Goal: Task Accomplishment & Management: Complete application form

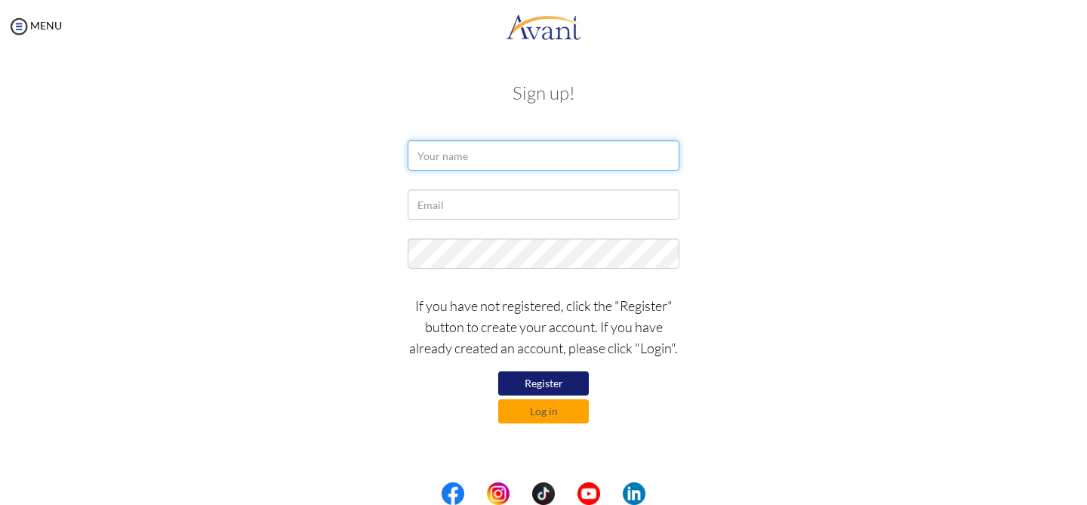
click at [484, 162] on input "text" at bounding box center [544, 155] width 272 height 30
type input "m"
type input "l"
type input "L"
type input "[PERSON_NAME]"
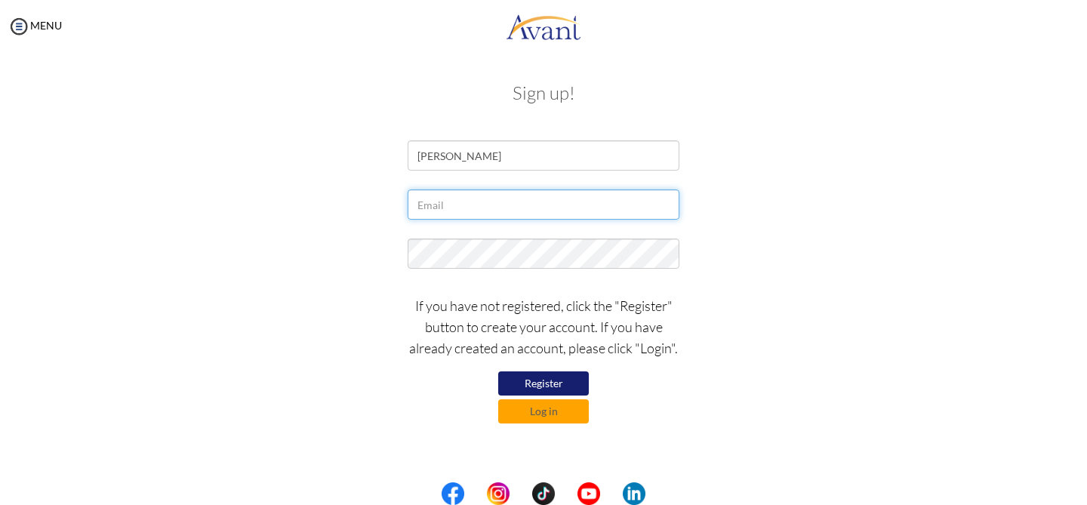
click at [440, 215] on input "text" at bounding box center [544, 205] width 272 height 30
type input "[EMAIL_ADDRESS][DOMAIN_NAME]"
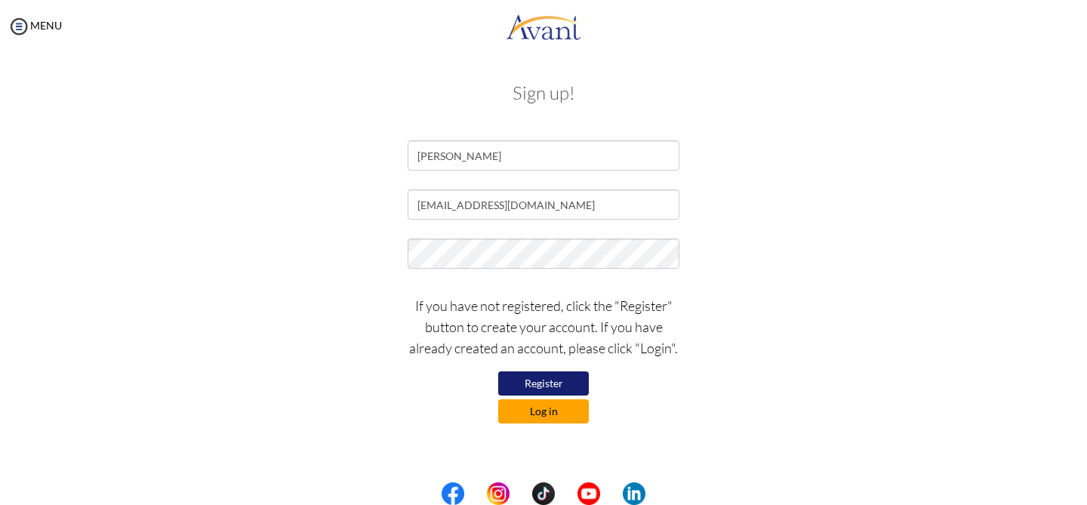
click at [522, 415] on button "Log in" at bounding box center [543, 411] width 91 height 24
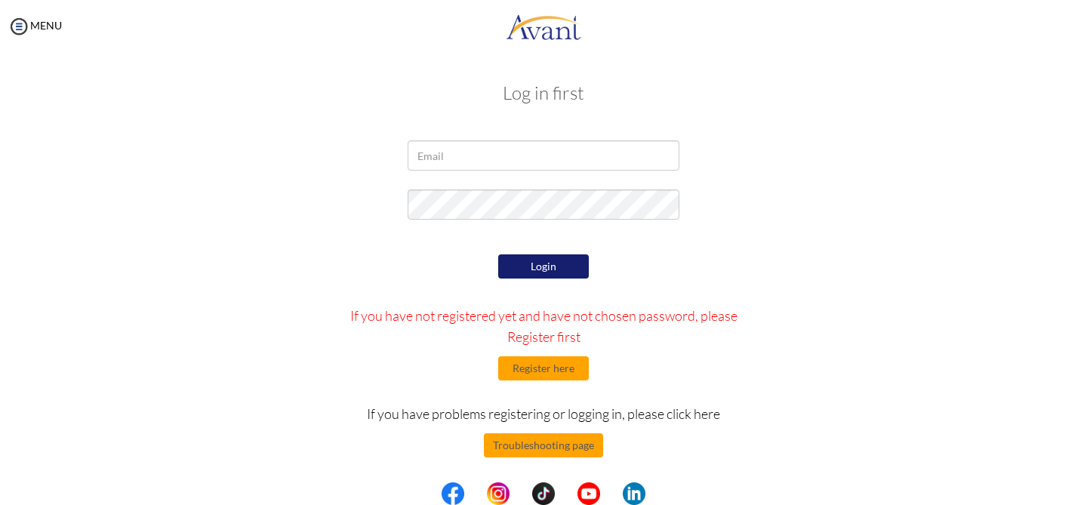
scroll to position [3, 0]
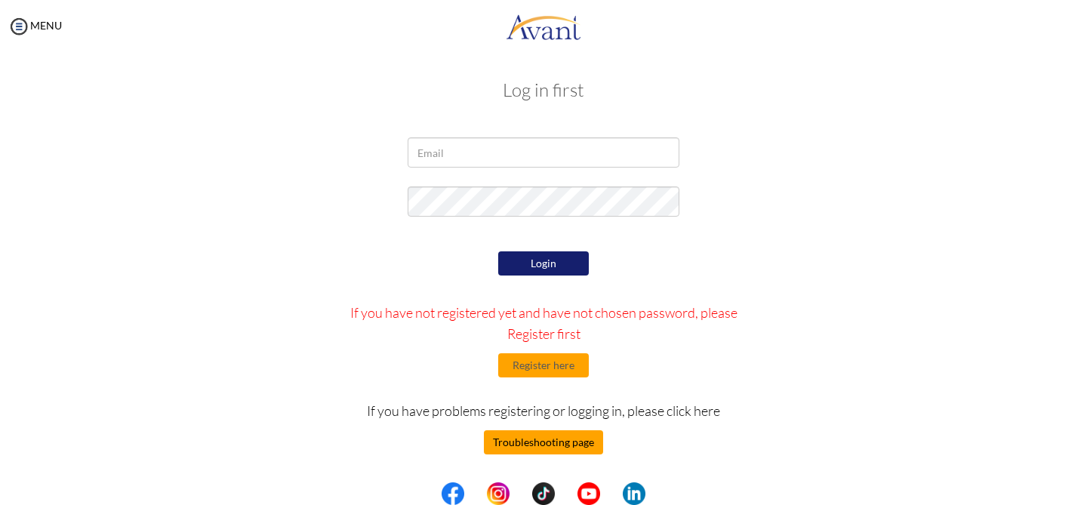
click at [568, 440] on button "Troubleshooting page" at bounding box center [543, 442] width 119 height 24
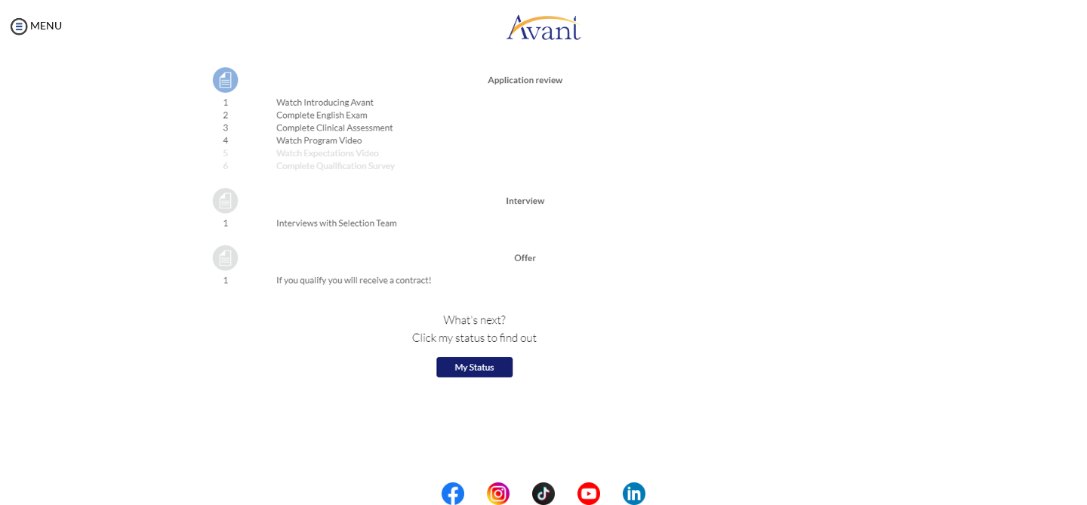
scroll to position [1689, 0]
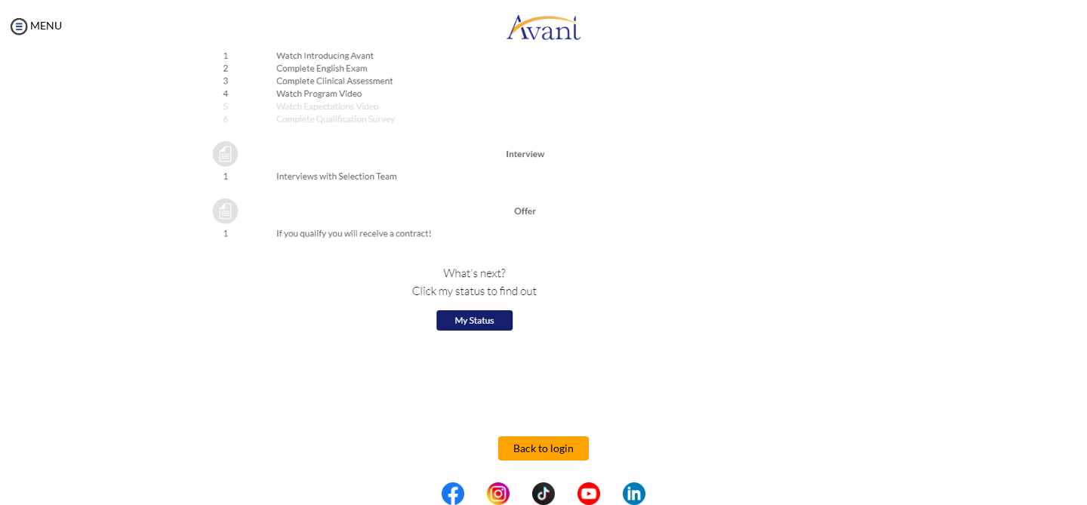
click at [476, 316] on img at bounding box center [408, 101] width 443 height 483
click at [545, 443] on button "Back to login" at bounding box center [543, 448] width 91 height 24
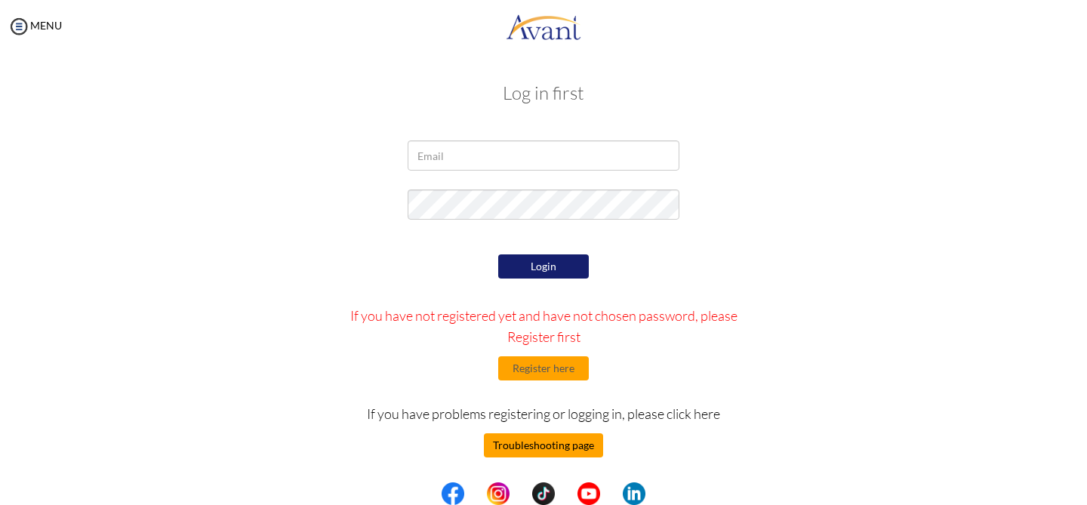
scroll to position [3, 0]
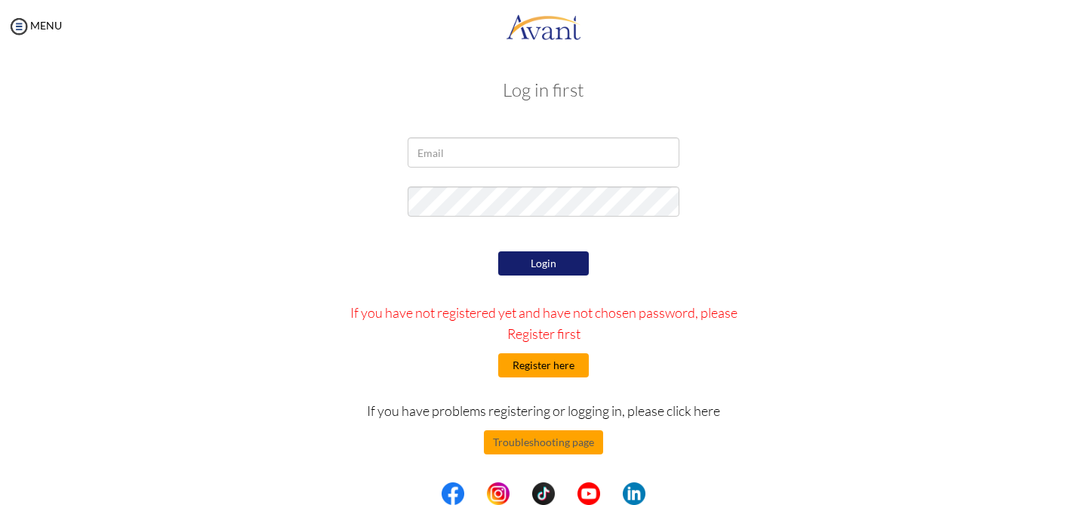
click at [569, 366] on button "Register here" at bounding box center [543, 365] width 91 height 24
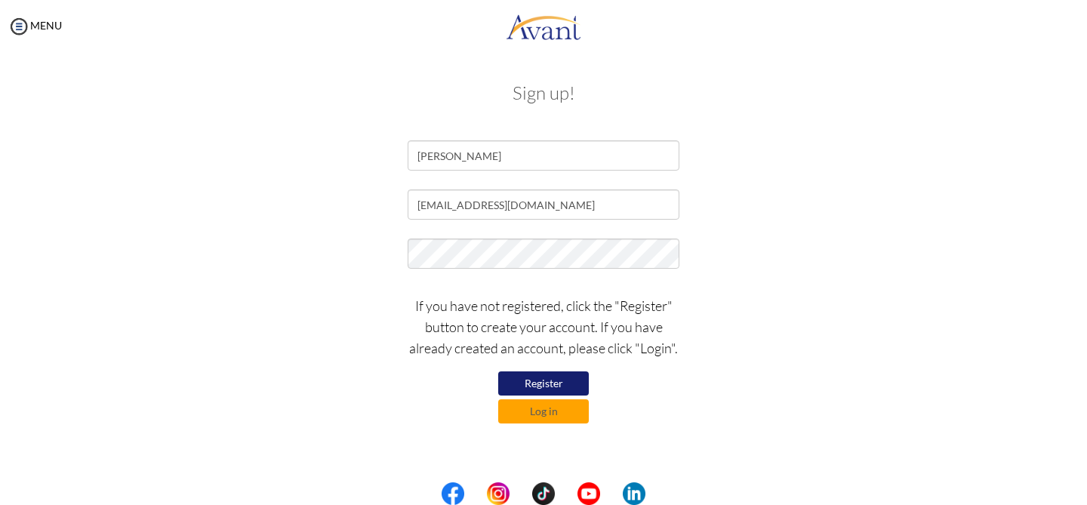
click at [559, 384] on button "Register" at bounding box center [543, 384] width 91 height 24
click at [535, 412] on button "Log in" at bounding box center [543, 411] width 91 height 24
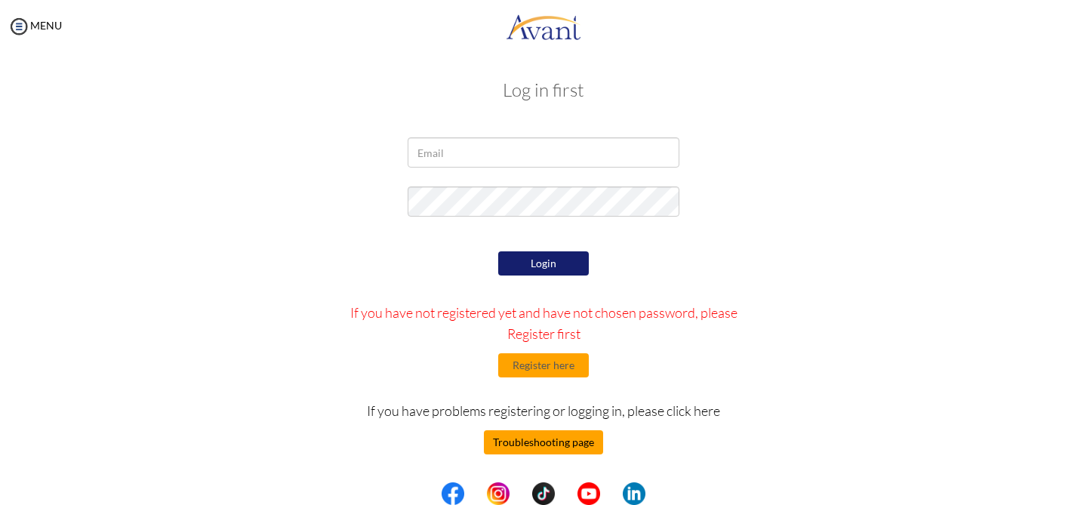
click at [552, 433] on button "Troubleshooting page" at bounding box center [543, 442] width 119 height 24
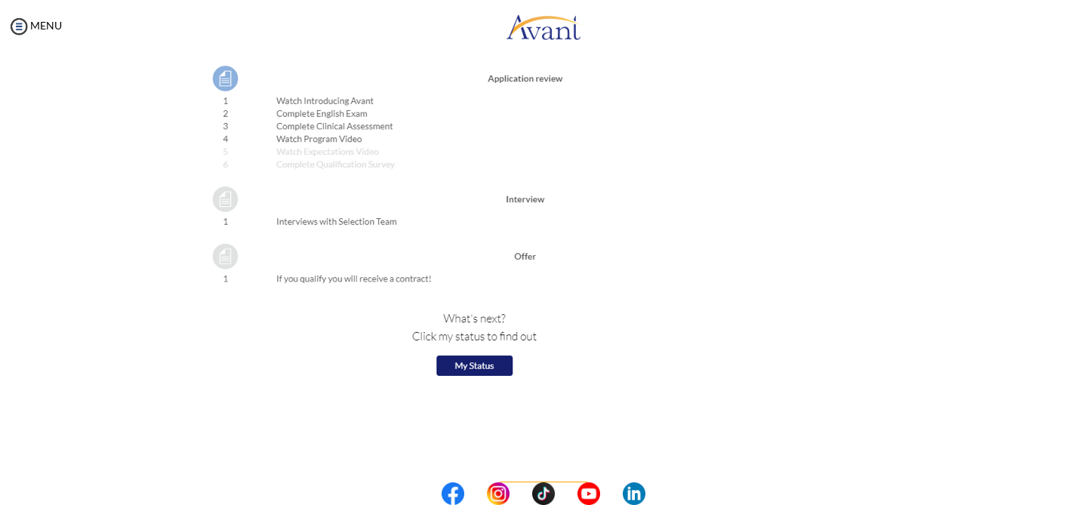
scroll to position [1689, 0]
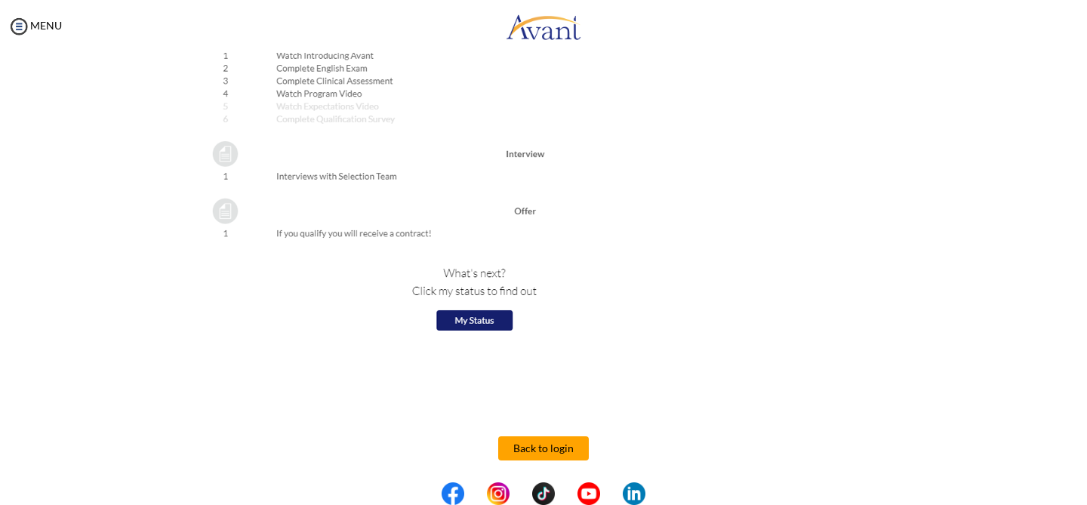
click at [538, 452] on button "Back to login" at bounding box center [543, 448] width 91 height 24
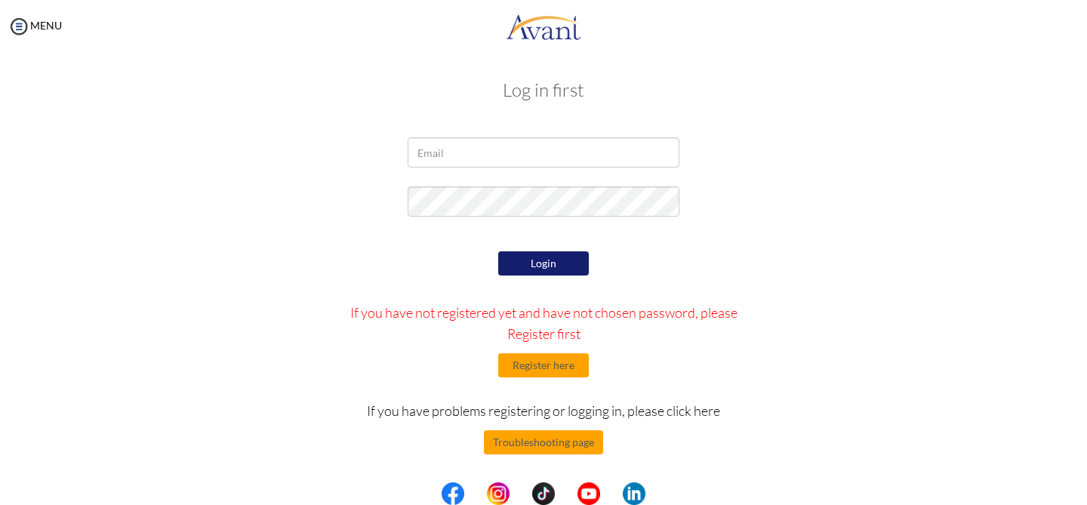
scroll to position [0, 0]
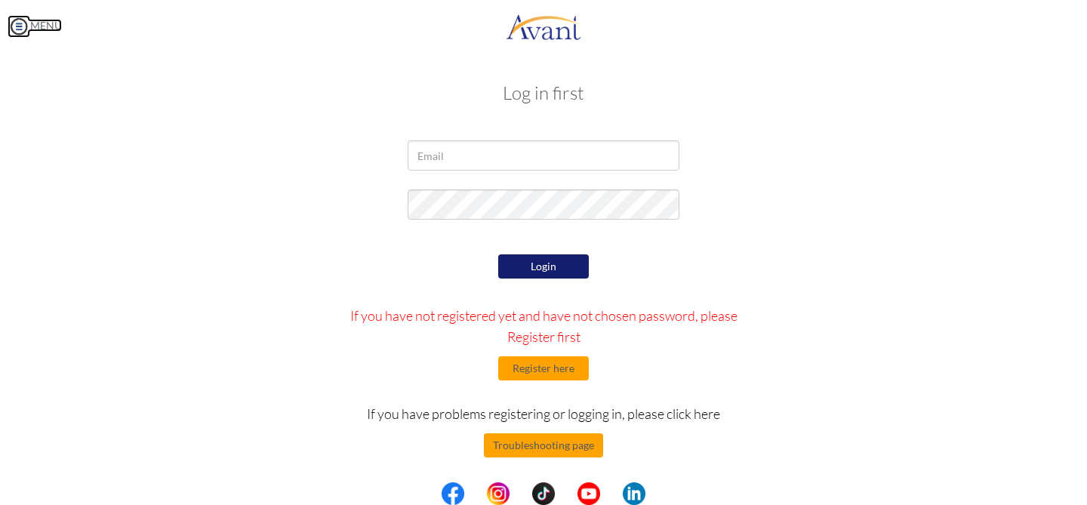
click at [20, 32] on img at bounding box center [19, 26] width 23 height 23
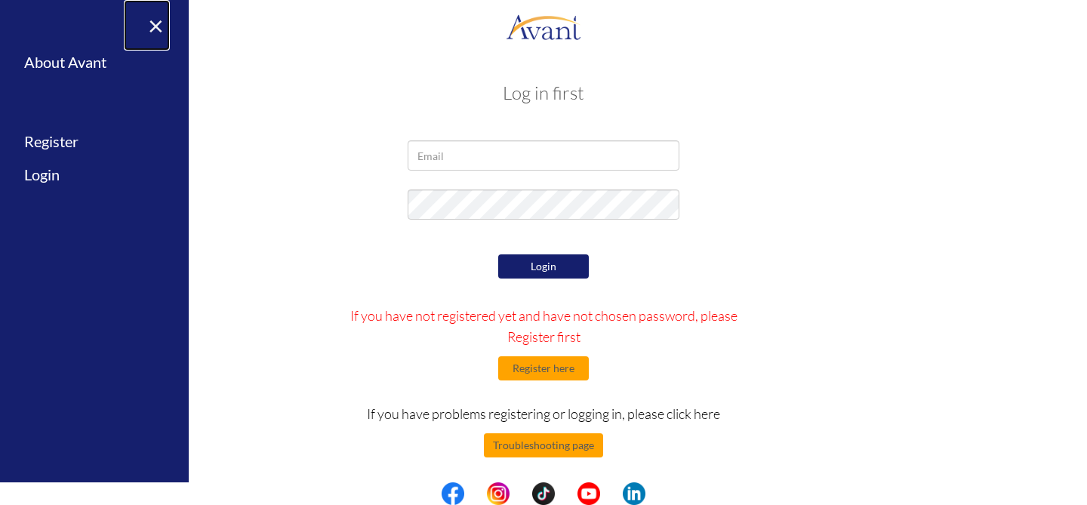
click at [158, 29] on link "×" at bounding box center [147, 25] width 46 height 51
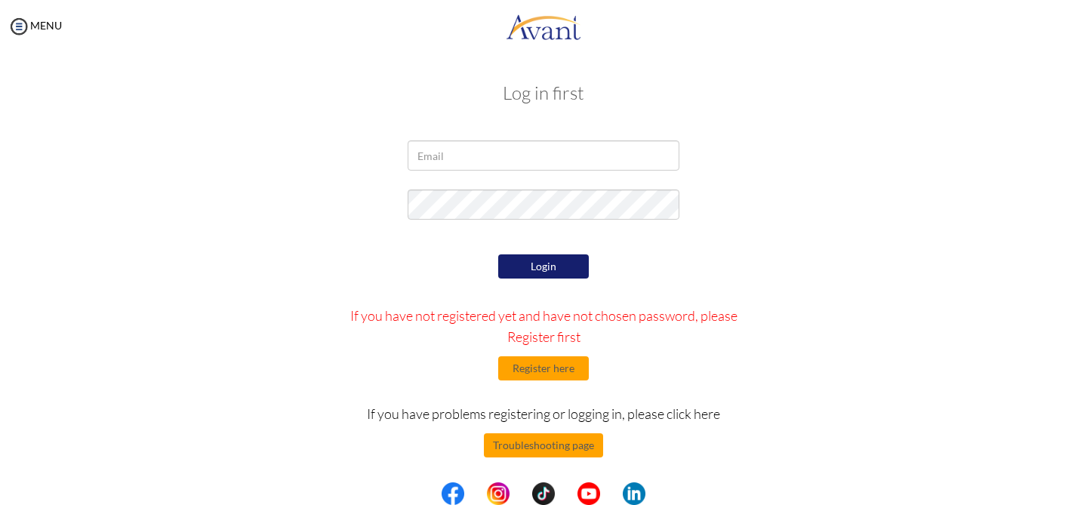
scroll to position [3, 0]
